Goal: Information Seeking & Learning: Understand process/instructions

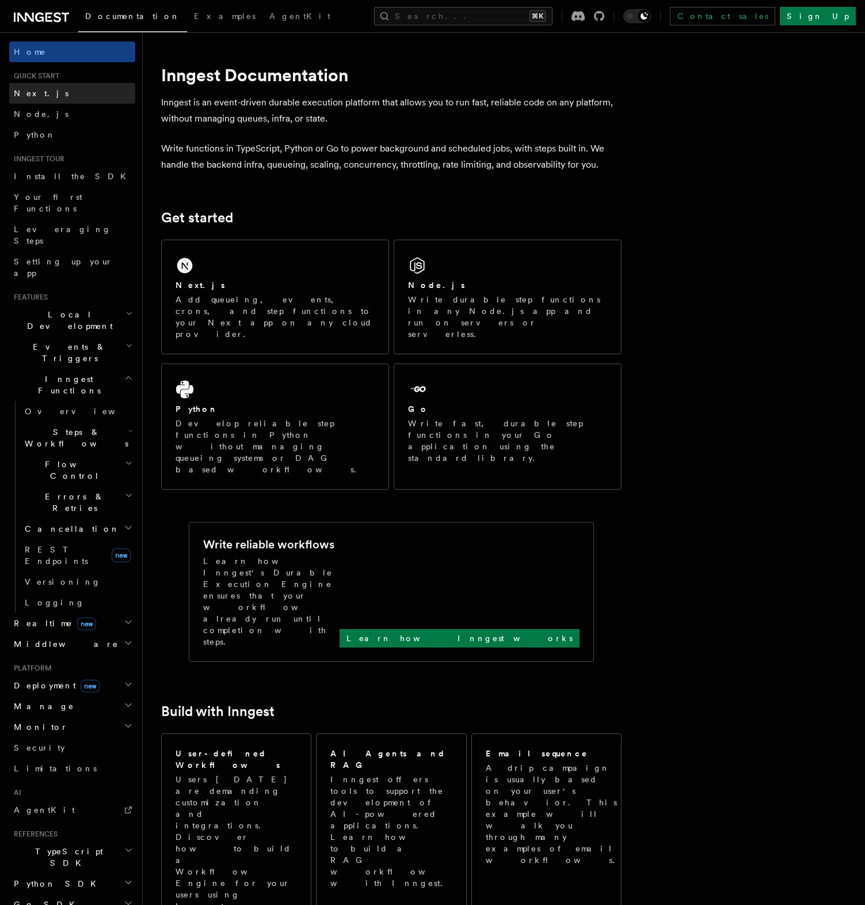
click at [54, 95] on link "Next.js" at bounding box center [72, 93] width 126 height 21
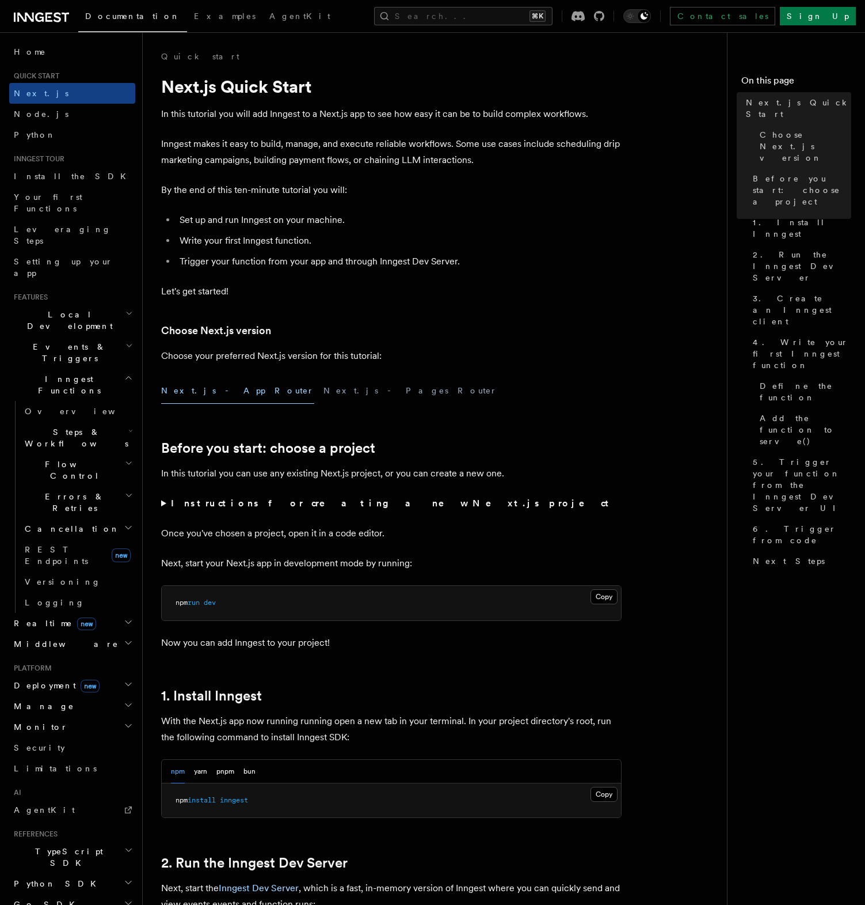
click at [45, 679] on span "Deployment new" at bounding box center [54, 685] width 90 height 12
click at [64, 722] on span "Environments & Apps" at bounding box center [75, 732] width 100 height 21
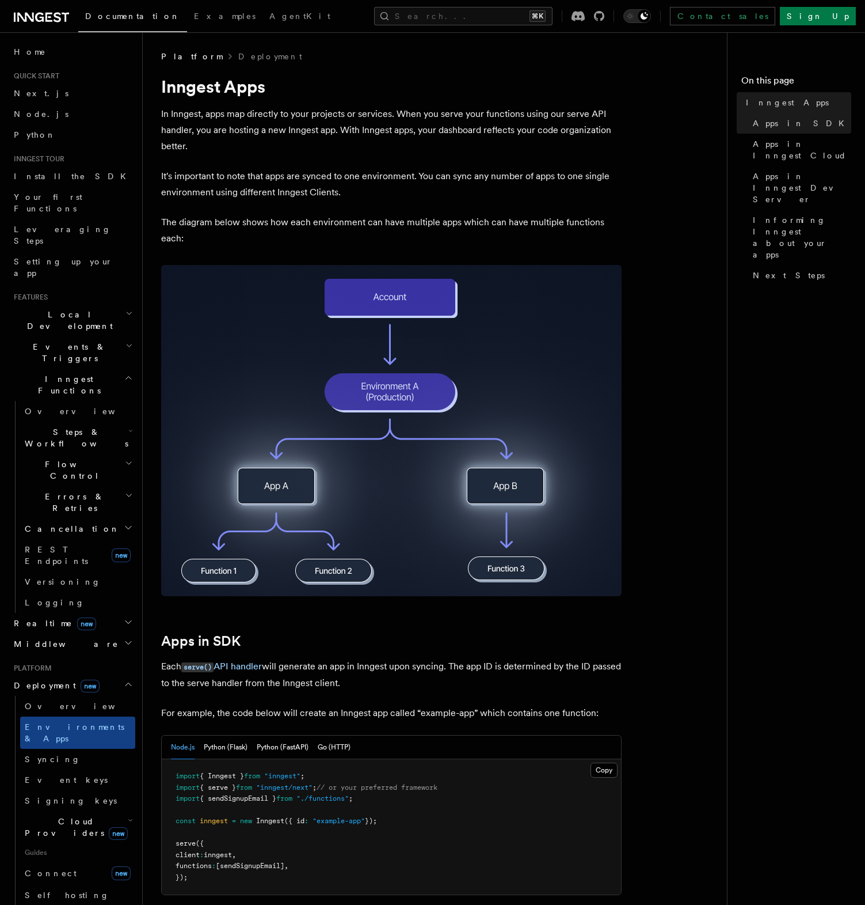
click at [56, 815] on span "Cloud Providers new" at bounding box center [74, 826] width 108 height 23
click at [77, 843] on link "Vercel" at bounding box center [83, 853] width 104 height 21
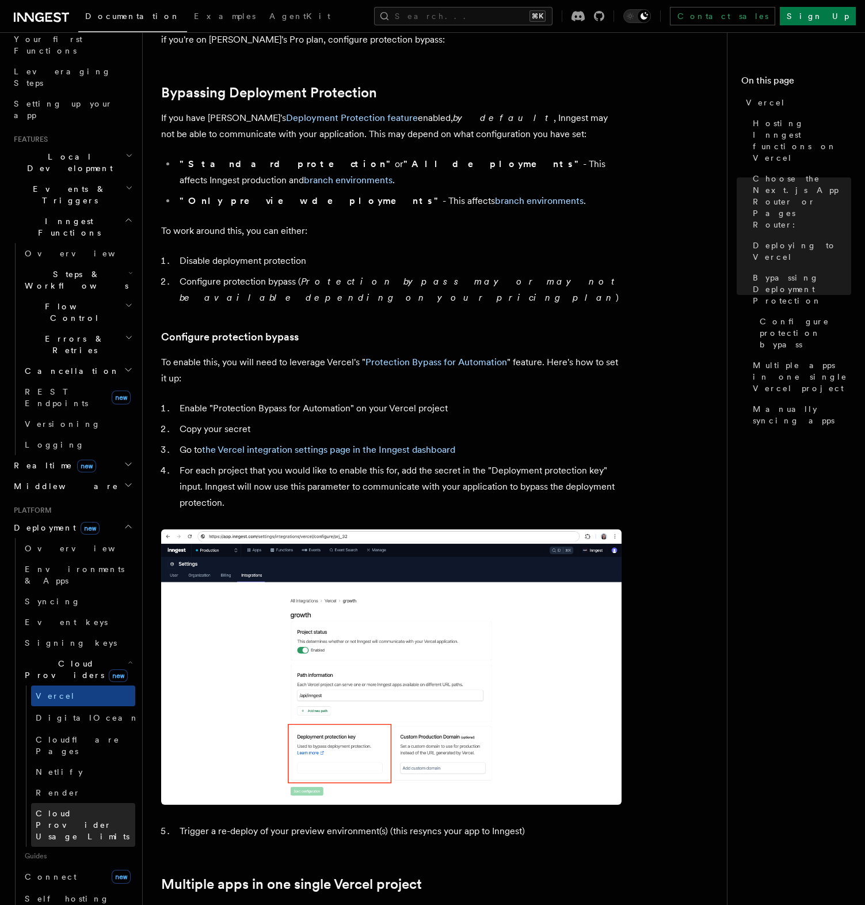
scroll to position [179, 0]
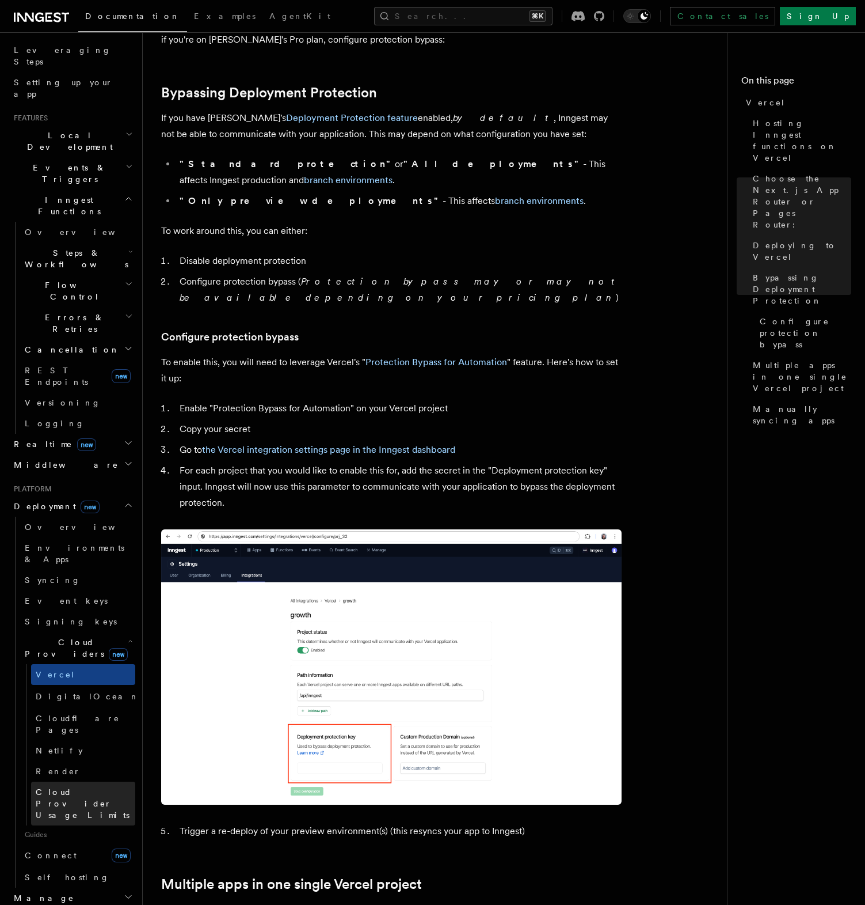
click at [83, 787] on span "Cloud Provider Usage Limits" at bounding box center [83, 803] width 94 height 32
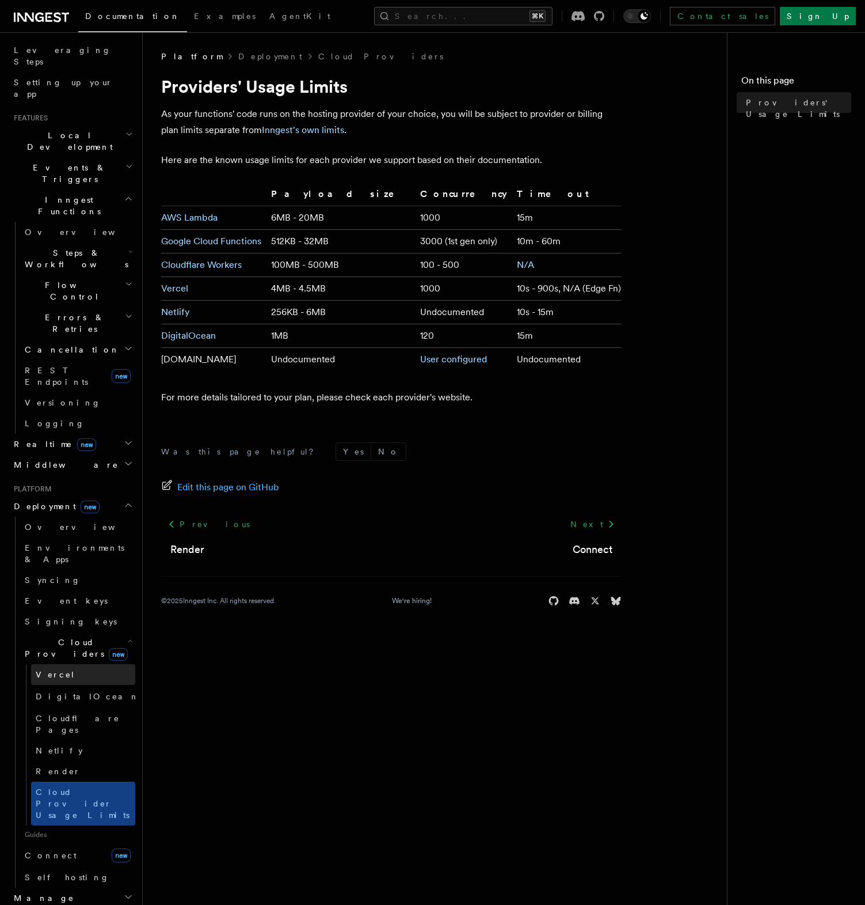
click at [77, 664] on link "Vercel" at bounding box center [83, 674] width 104 height 21
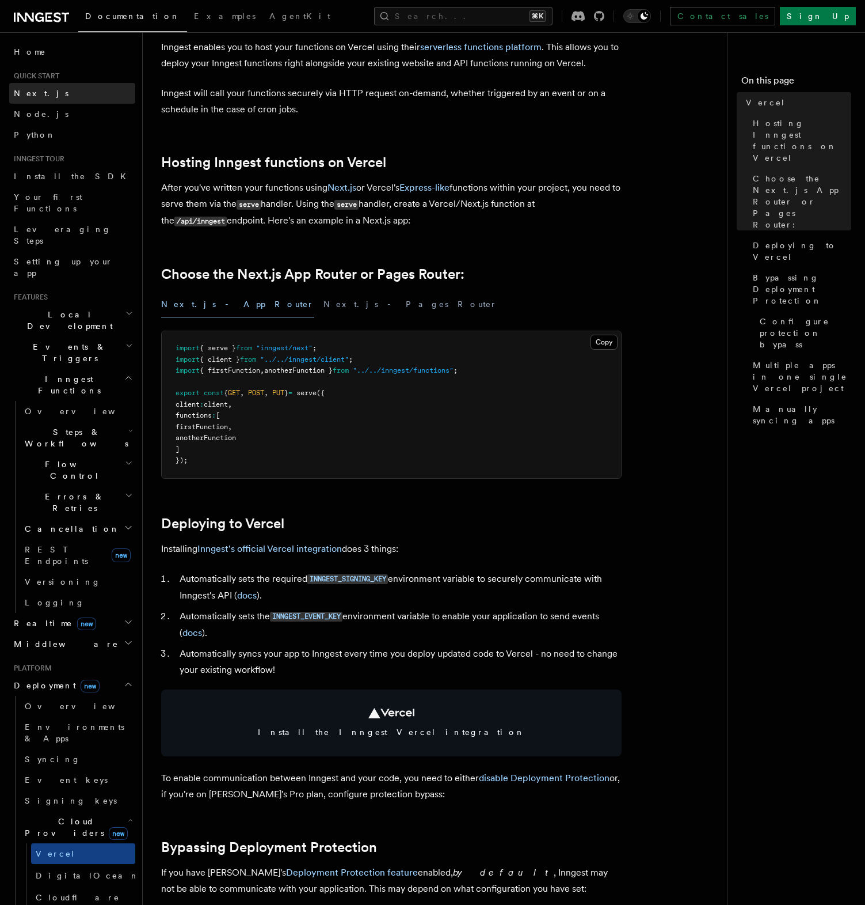
click at [63, 88] on link "Next.js" at bounding box center [72, 93] width 126 height 21
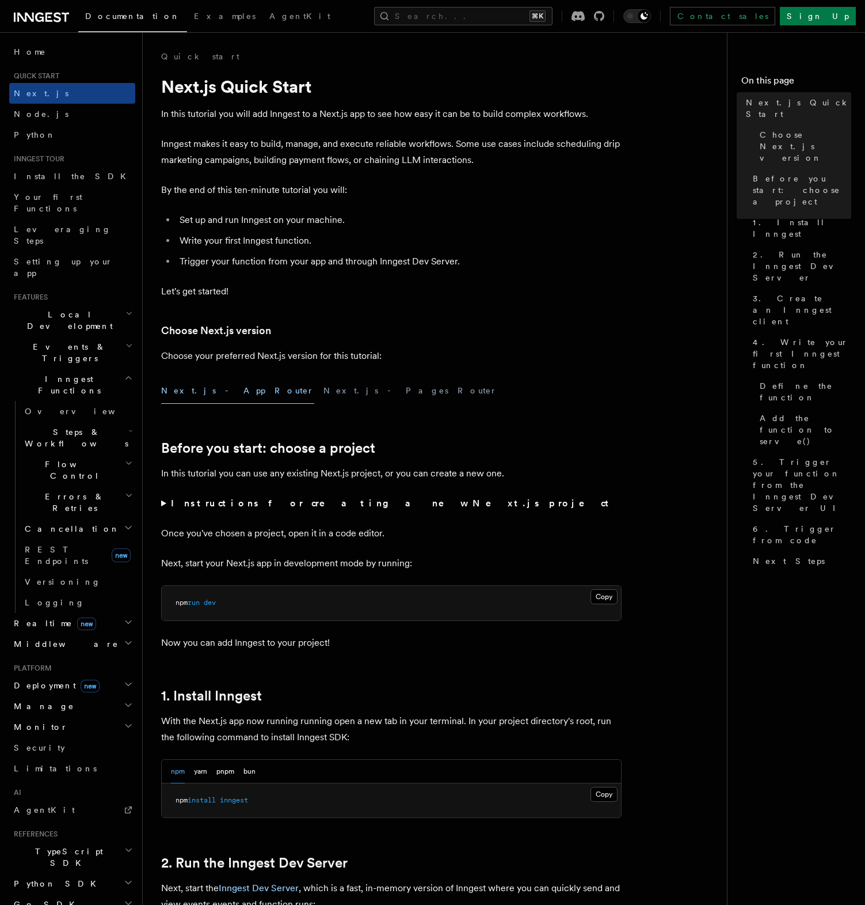
click at [539, 295] on p "Let's get started!" at bounding box center [391, 291] width 461 height 16
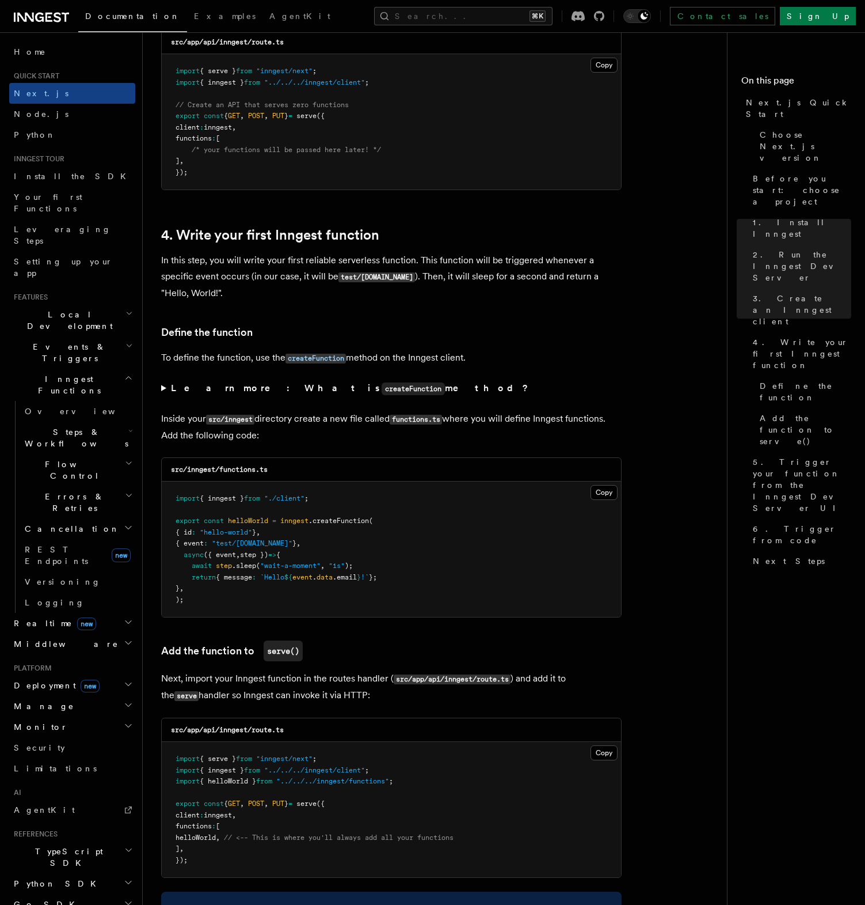
scroll to position [1710, 0]
